Goal: Task Accomplishment & Management: Complete application form

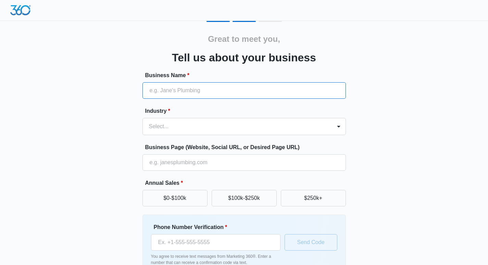
click at [214, 91] on input "Business Name *" at bounding box center [243, 90] width 203 height 16
type input "Ship Zeros"
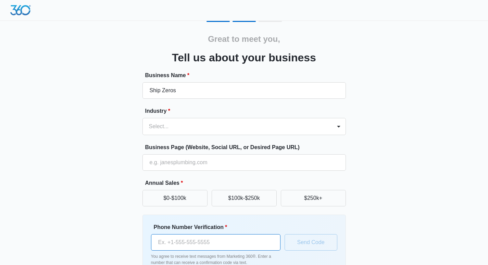
type input "[PHONE_NUMBER]"
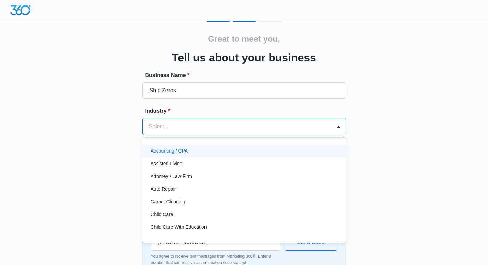
click at [221, 124] on div at bounding box center [236, 127] width 174 height 10
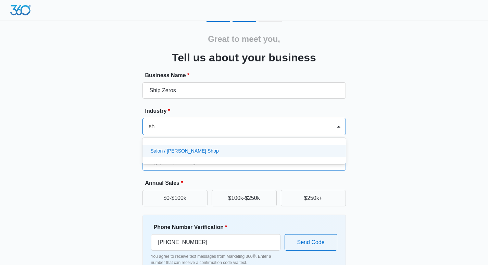
type input "s"
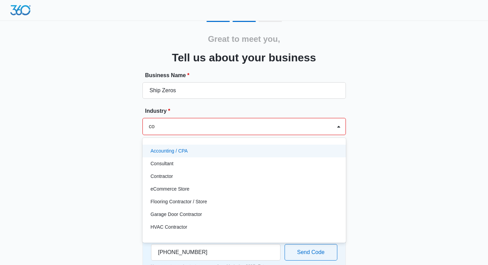
type input "c"
type input "t"
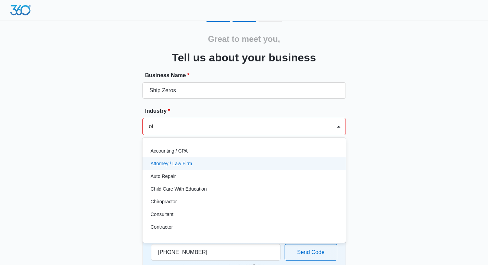
type input "oth"
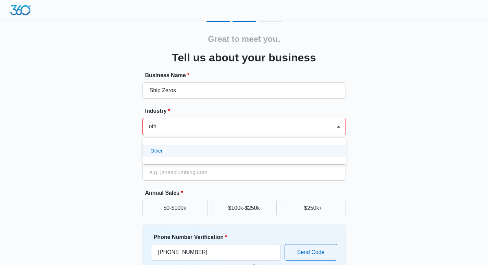
click at [253, 150] on div "Other" at bounding box center [244, 150] width 186 height 7
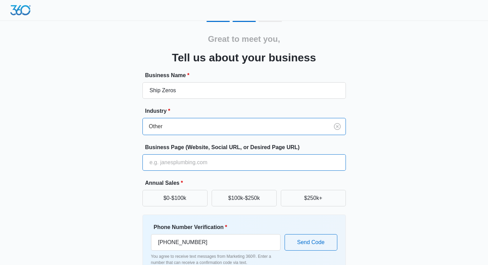
click at [241, 165] on input "Business Page (Website, Social URL, or Desired Page URL)" at bounding box center [243, 162] width 203 height 16
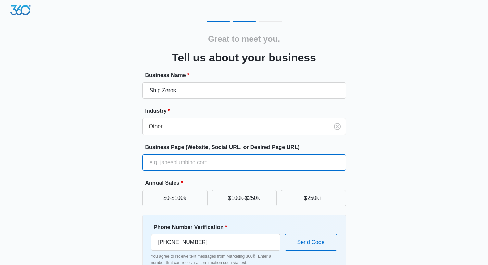
type input "[URL][DOMAIN_NAME]"
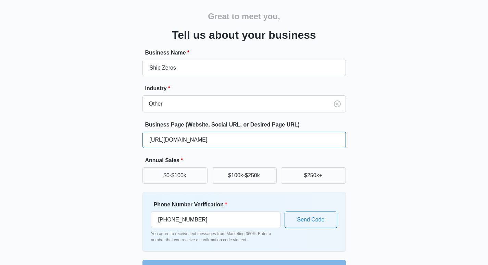
scroll to position [42, 0]
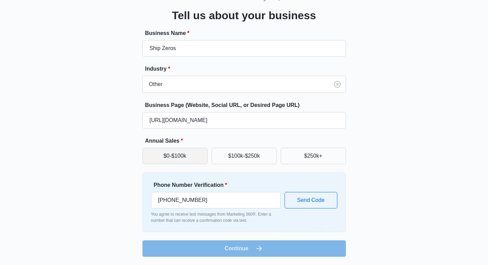
click at [188, 157] on button "$0-$100k" at bounding box center [174, 156] width 65 height 16
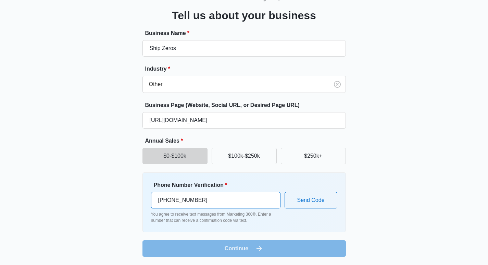
click at [223, 199] on input "[PHONE_NUMBER]" at bounding box center [215, 200] width 129 height 16
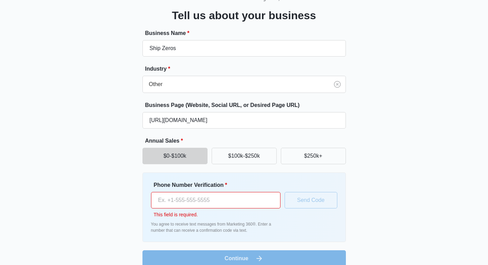
click at [391, 91] on div "Great to meet you, Tell us about your business Business Name * Ship Zeros Indus…" at bounding box center [244, 123] width 411 height 288
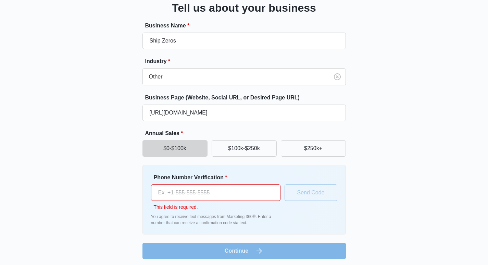
scroll to position [52, 0]
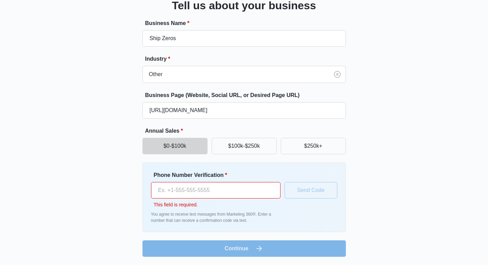
click at [264, 190] on input "Phone Number Verification *" at bounding box center [215, 190] width 129 height 16
